Goal: Check status: Check status

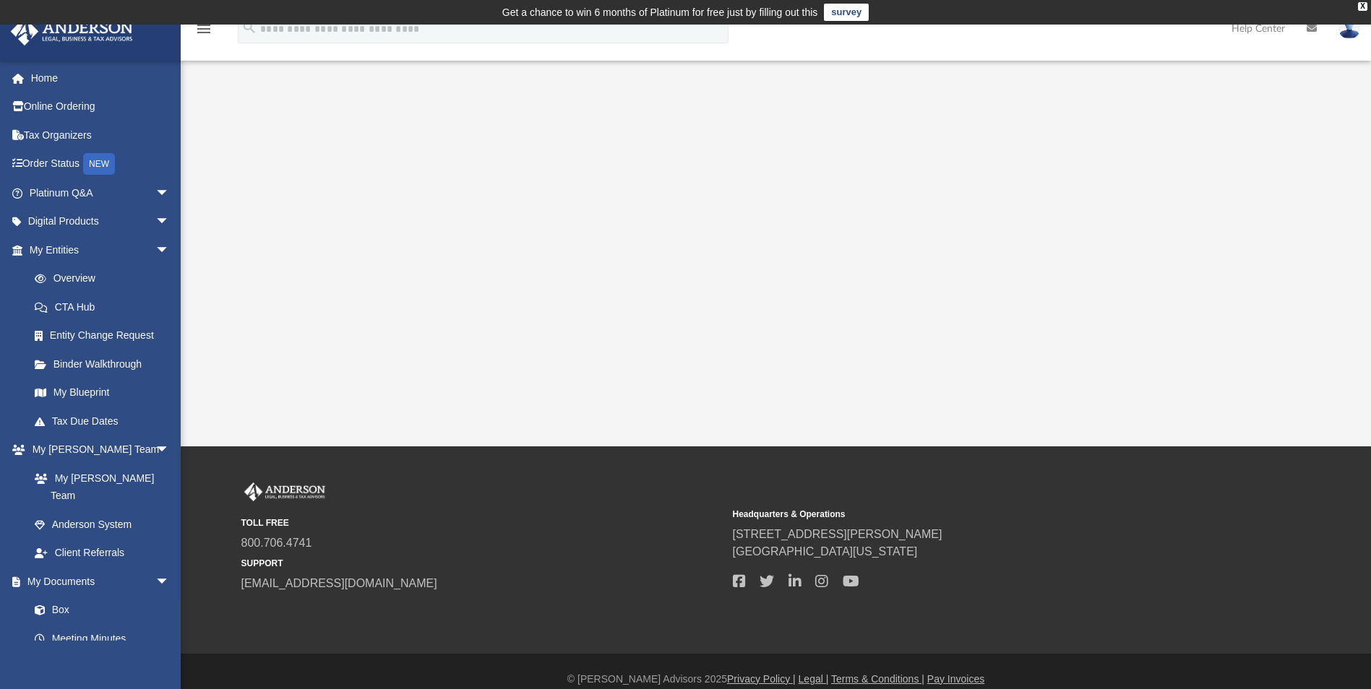
click at [48, 168] on link "Order Status NEW" at bounding box center [100, 165] width 181 height 30
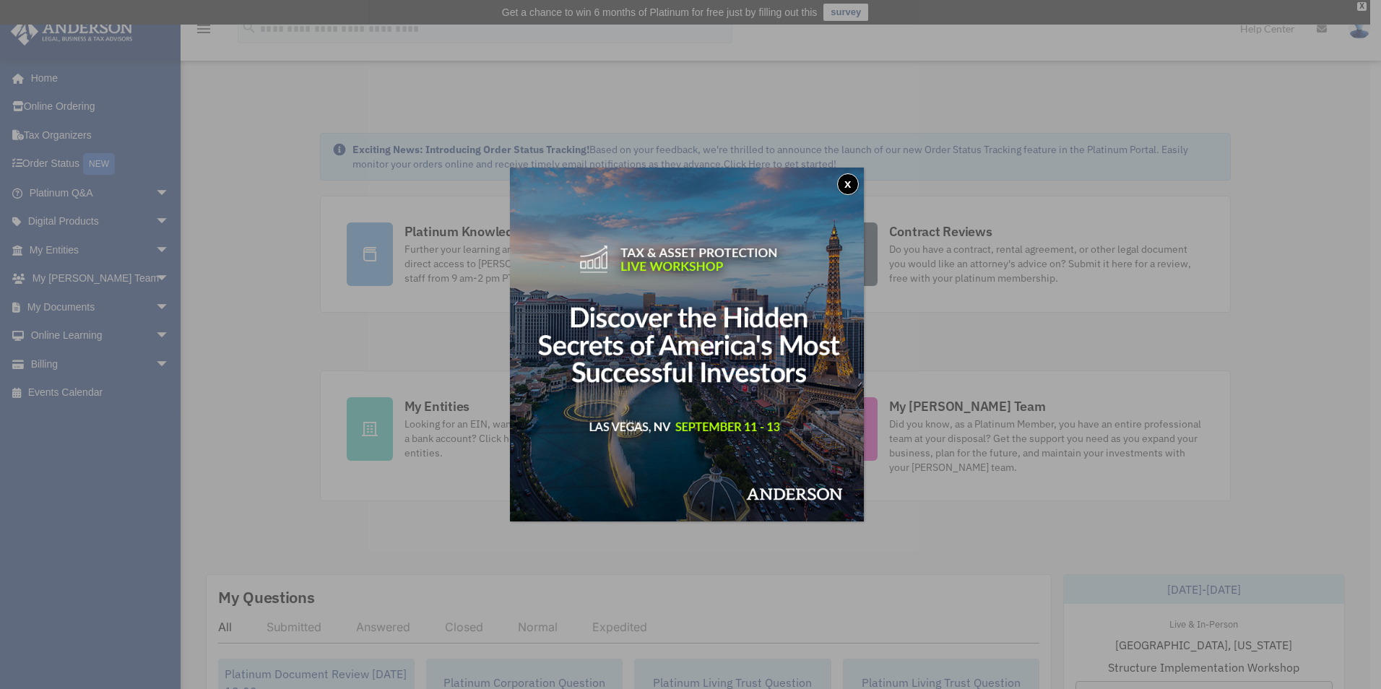
click at [854, 181] on button "x" at bounding box center [848, 184] width 22 height 22
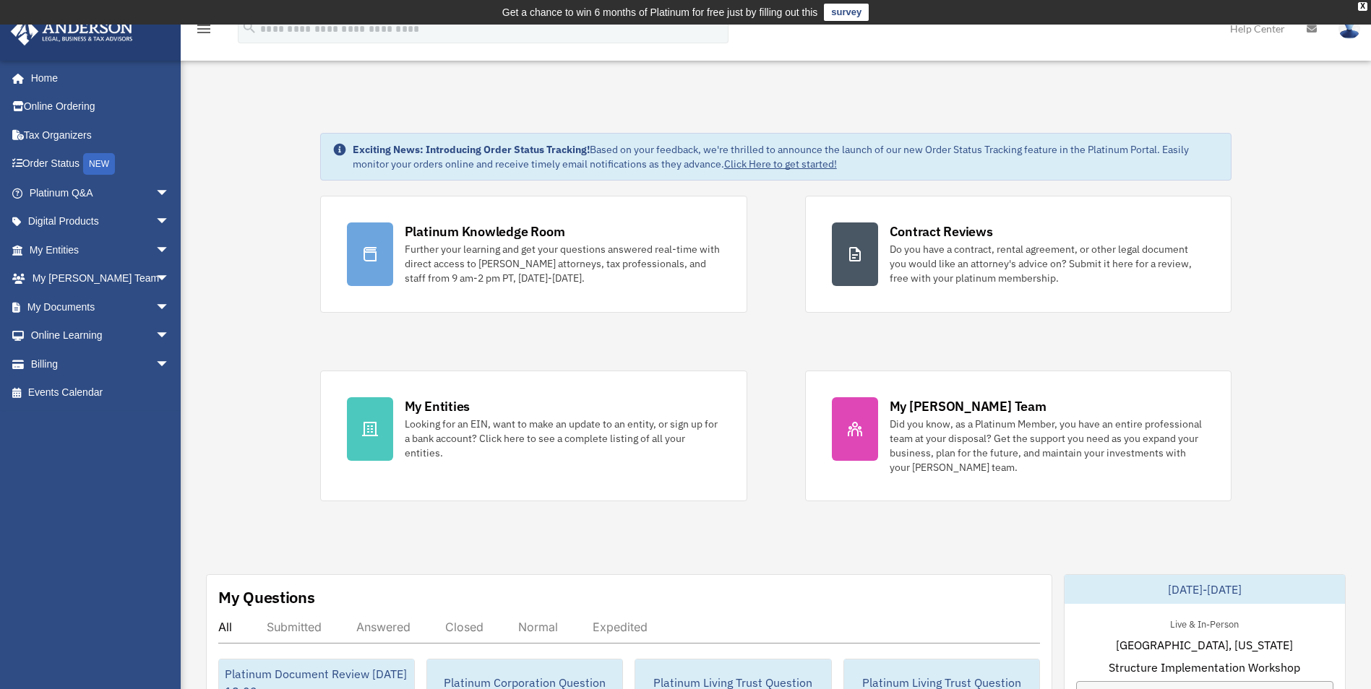
click at [155, 306] on span "arrow_drop_down" at bounding box center [169, 308] width 29 height 30
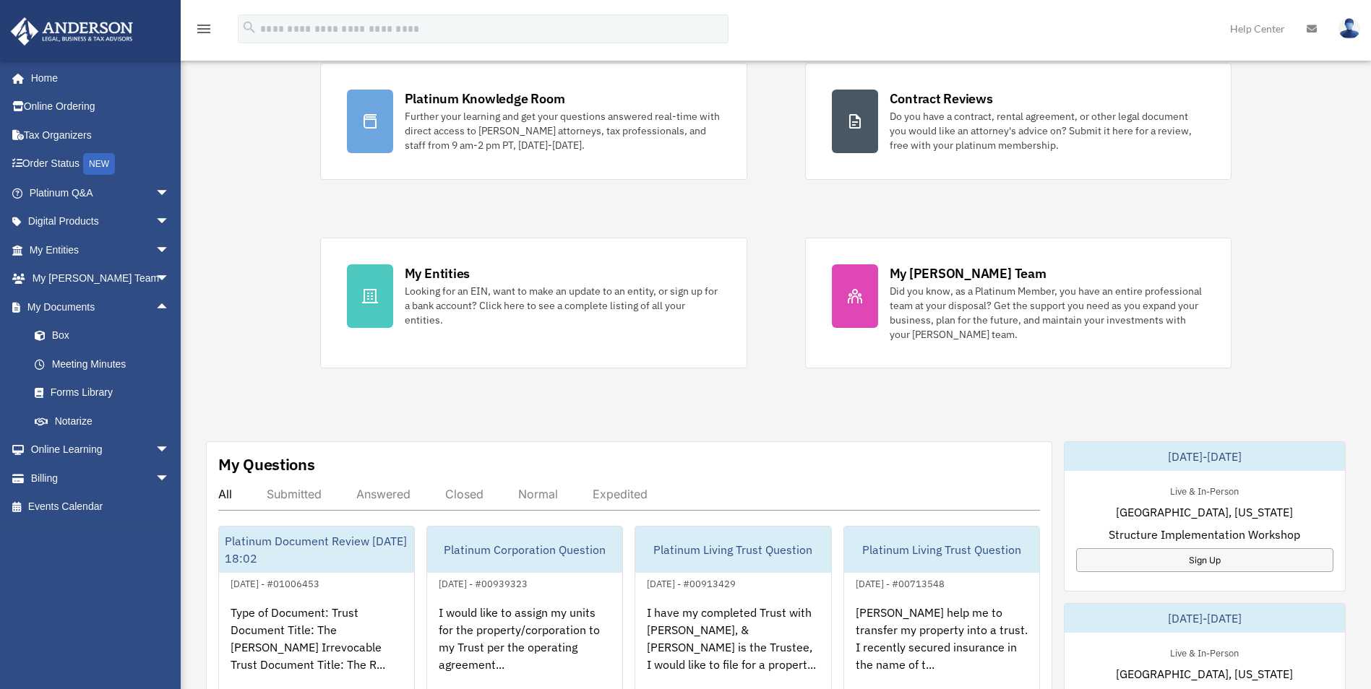
scroll to position [144, 0]
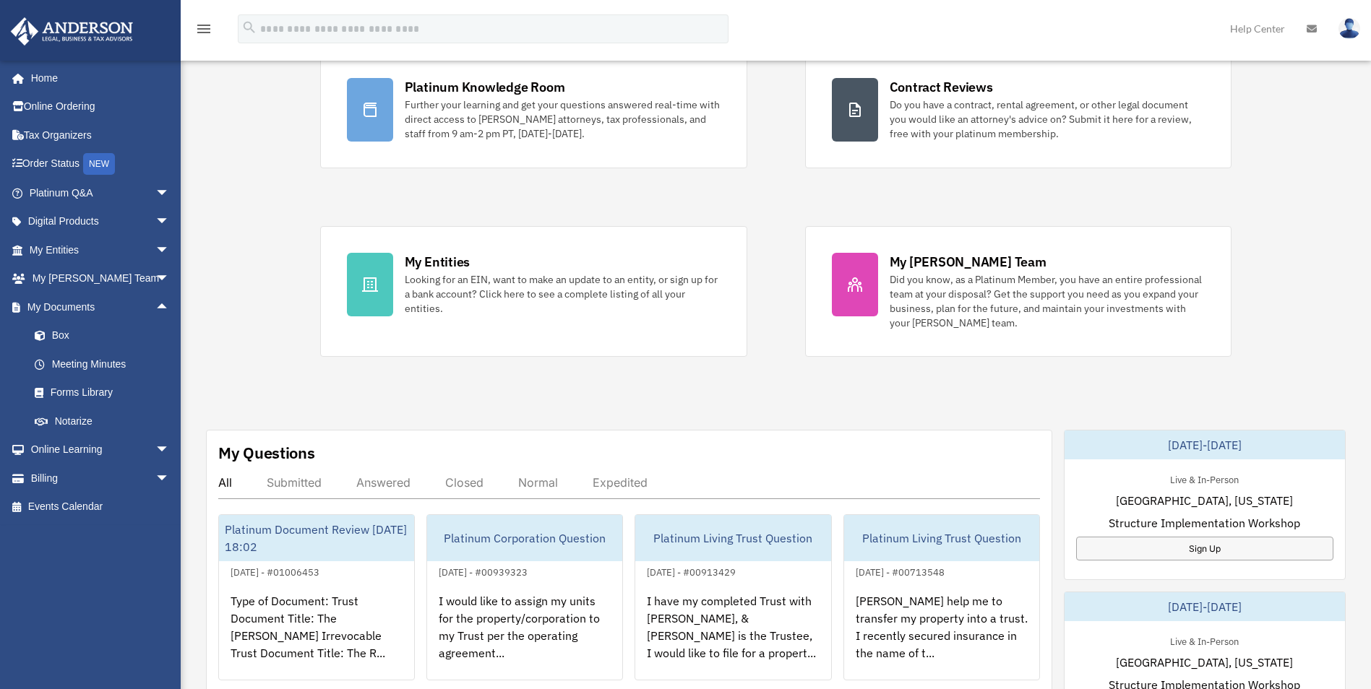
click at [329, 603] on div "Type of Document: Trust Document Title: The [PERSON_NAME] Irrevocable Trust Doc…" at bounding box center [316, 637] width 195 height 113
